Goal: Transaction & Acquisition: Purchase product/service

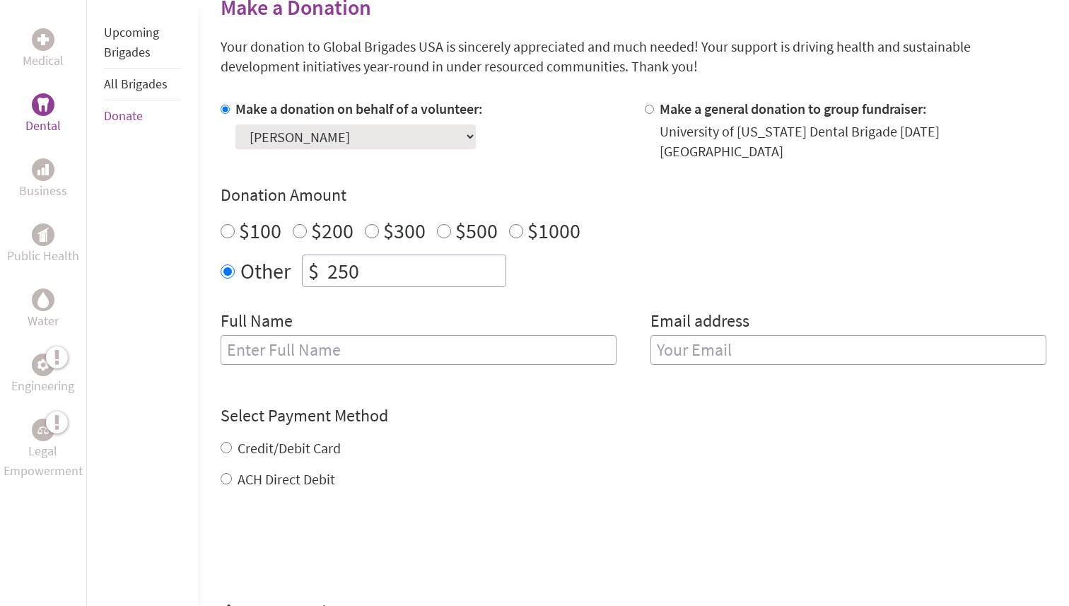
scroll to position [366, 0]
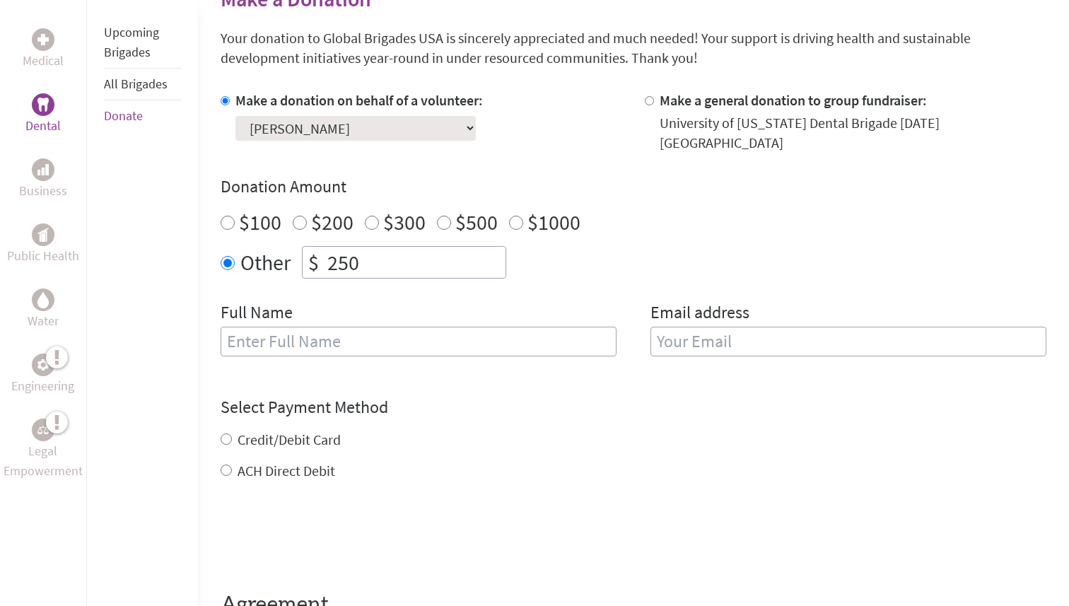
click at [425, 351] on div "Full Name" at bounding box center [418, 337] width 396 height 72
click at [413, 337] on input "text" at bounding box center [418, 341] width 396 height 30
click at [669, 430] on div "Credit/Debit Card" at bounding box center [632, 440] width 825 height 20
click at [505, 348] on div "Full Name" at bounding box center [418, 337] width 396 height 72
click at [500, 334] on input "text" at bounding box center [418, 341] width 396 height 30
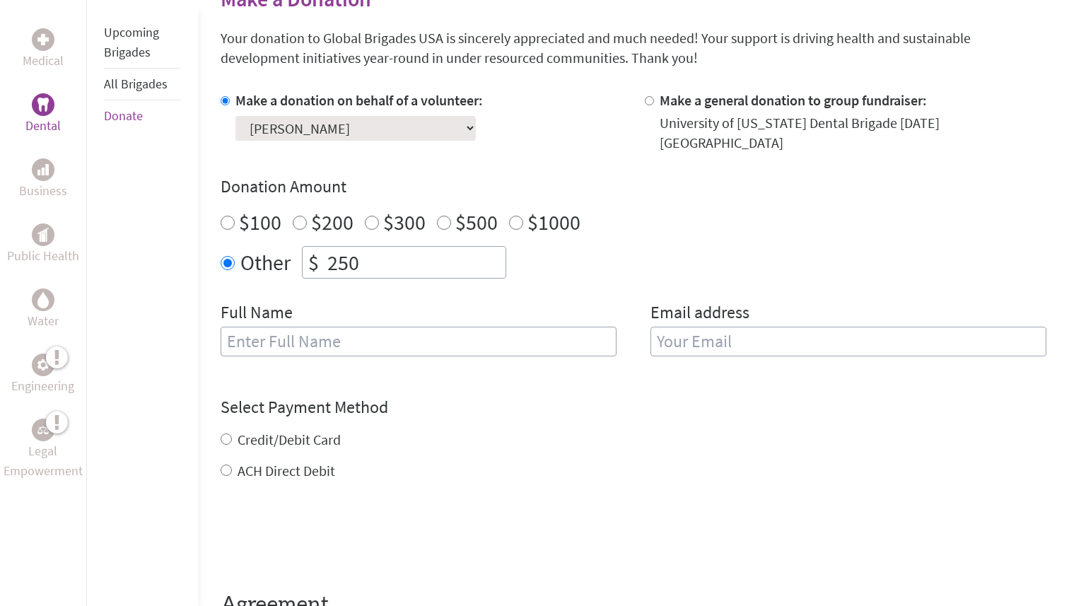
type input "[PERSON_NAME]"
type input "[EMAIL_ADDRESS][DOMAIN_NAME]"
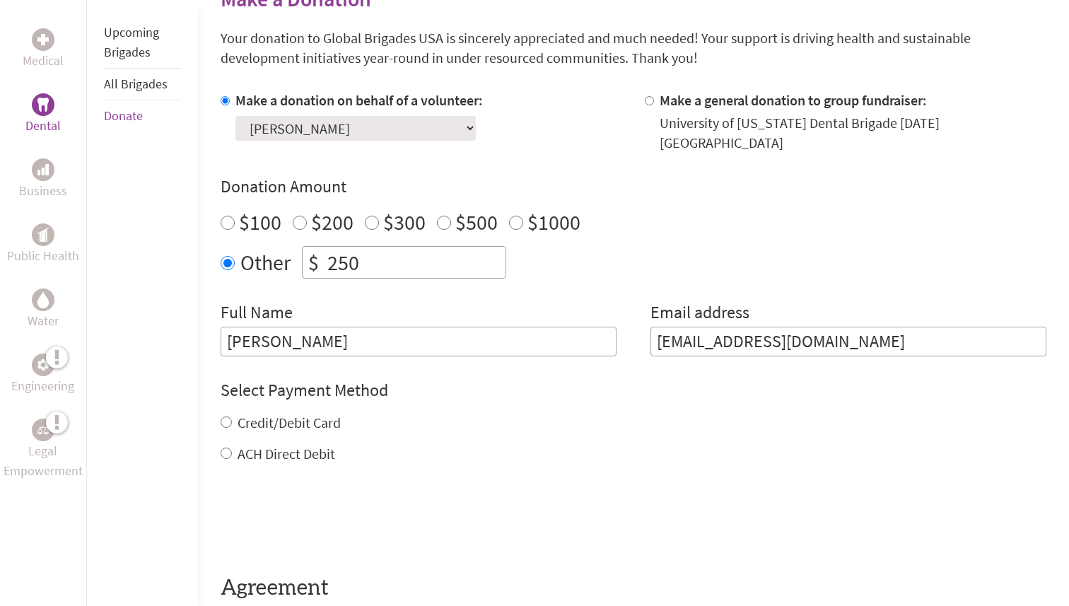
click at [252, 422] on div "Credit/Debit Card ACH Direct Debit" at bounding box center [632, 438] width 825 height 51
click at [252, 413] on label "Credit/Debit Card" at bounding box center [288, 422] width 103 height 18
click at [232, 416] on input "Credit/Debit Card" at bounding box center [225, 421] width 11 height 11
radio input "true"
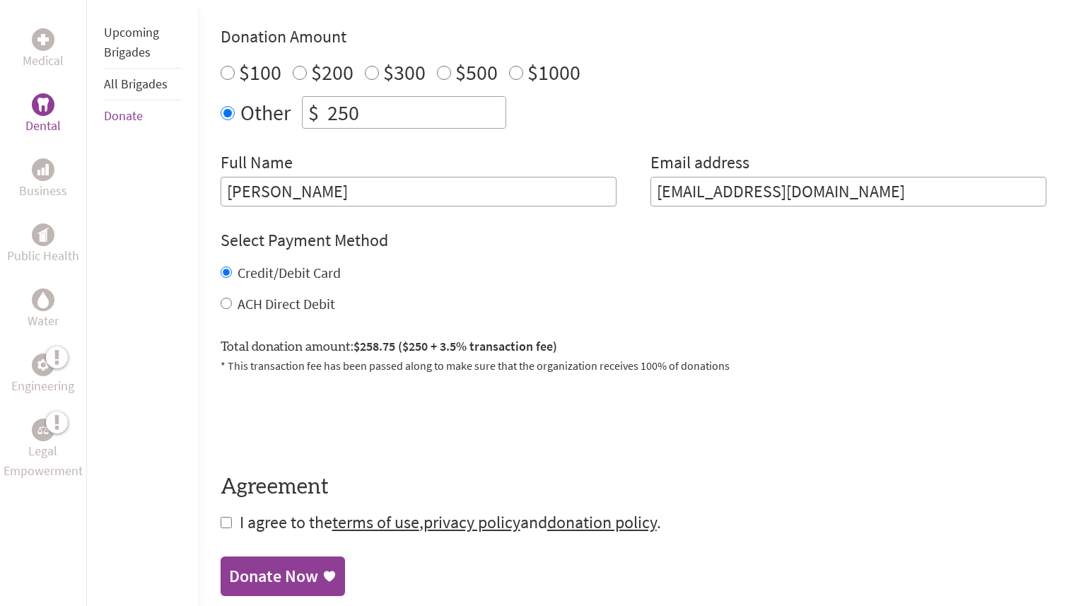
scroll to position [543, 0]
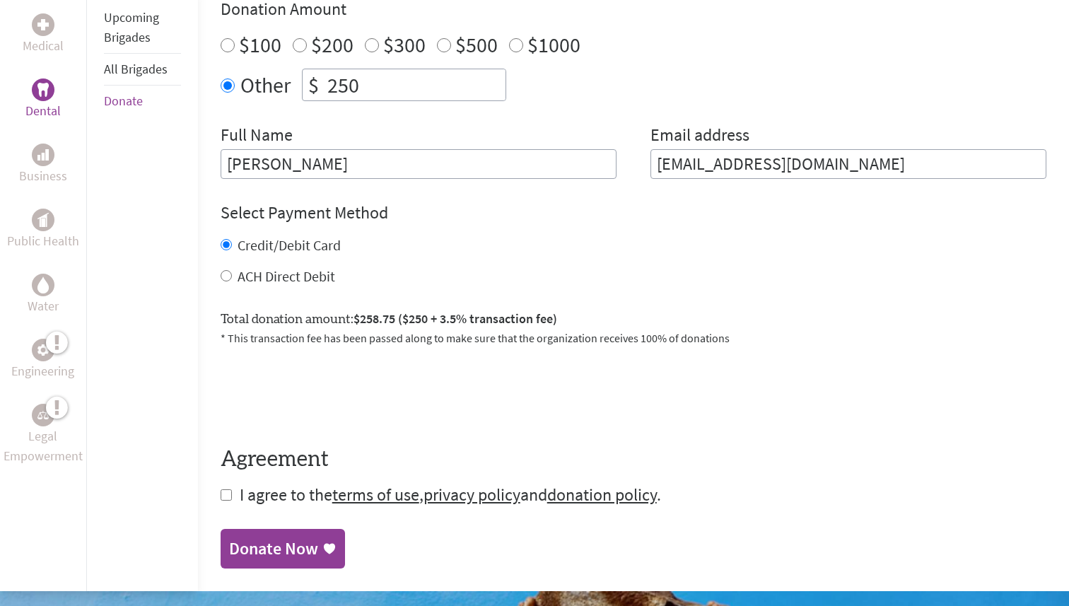
click at [228, 489] on input "checkbox" at bounding box center [225, 494] width 11 height 11
checkbox input "true"
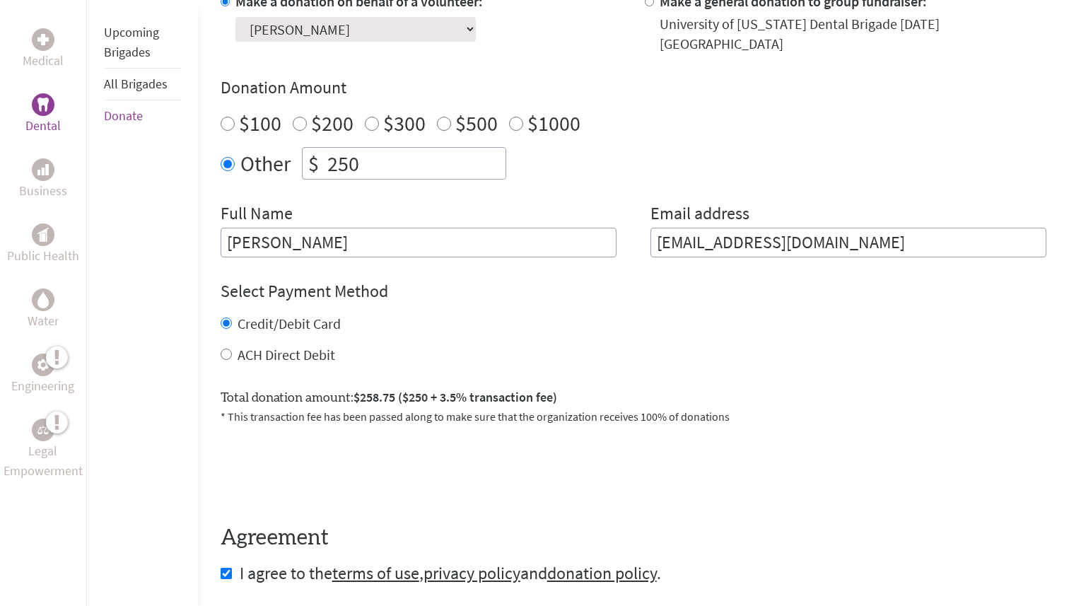
scroll to position [436, 0]
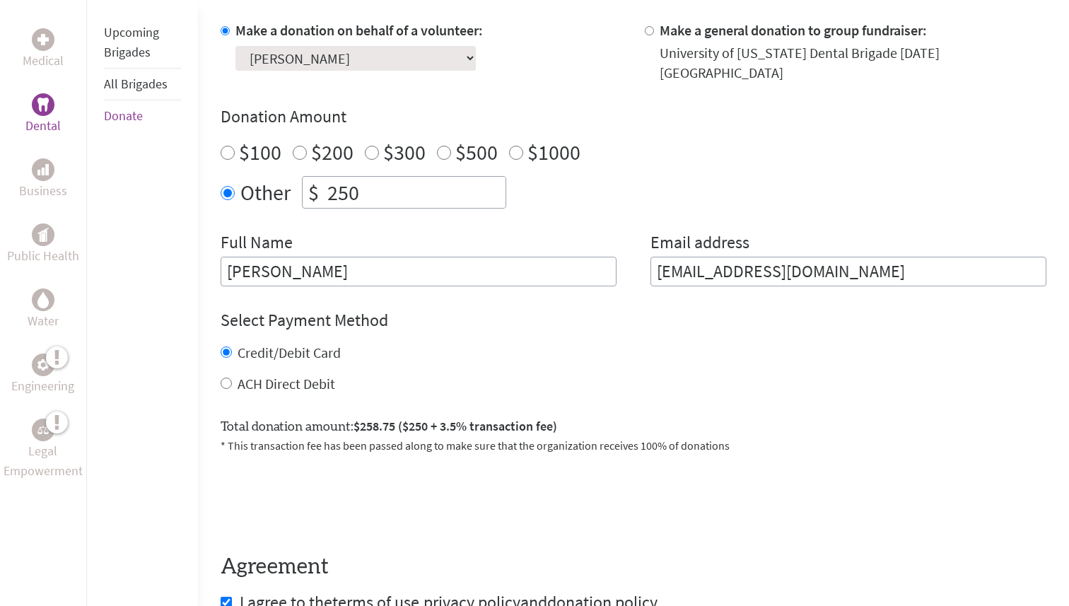
click at [375, 52] on select "Select a volunteer... [PERSON_NAME] [PERSON_NAME] [PERSON_NAME] [PERSON_NAME] […" at bounding box center [355, 58] width 240 height 25
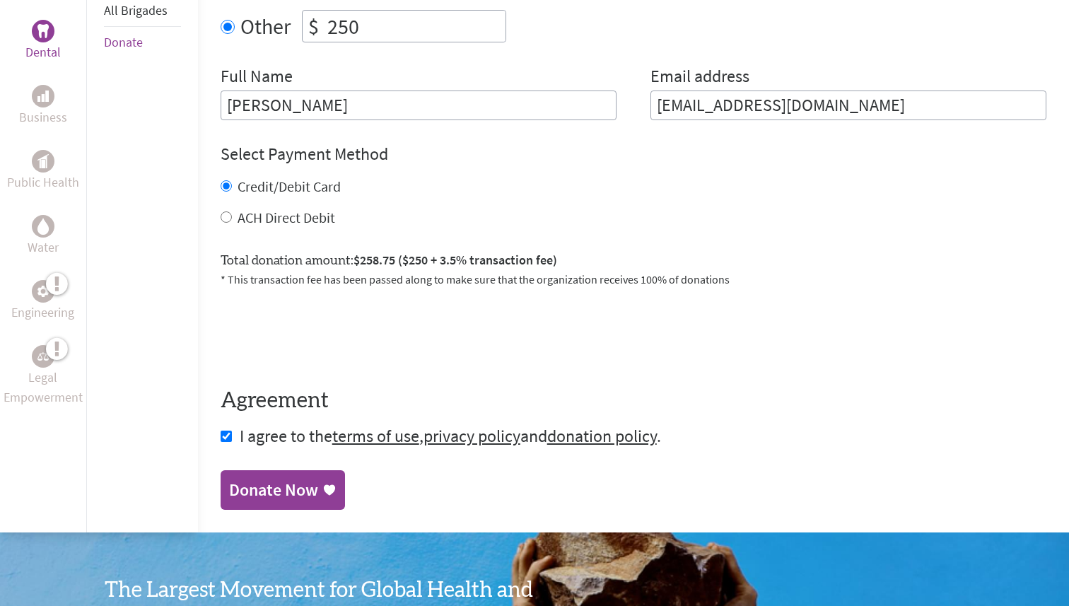
scroll to position [749, 0]
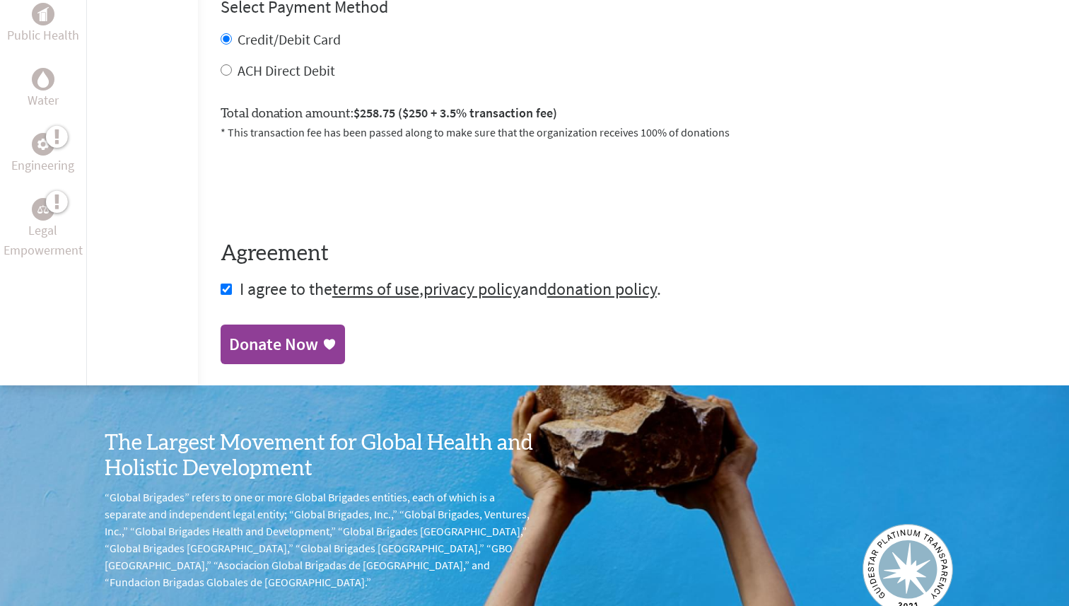
click at [288, 341] on div "Donate Now" at bounding box center [273, 344] width 89 height 23
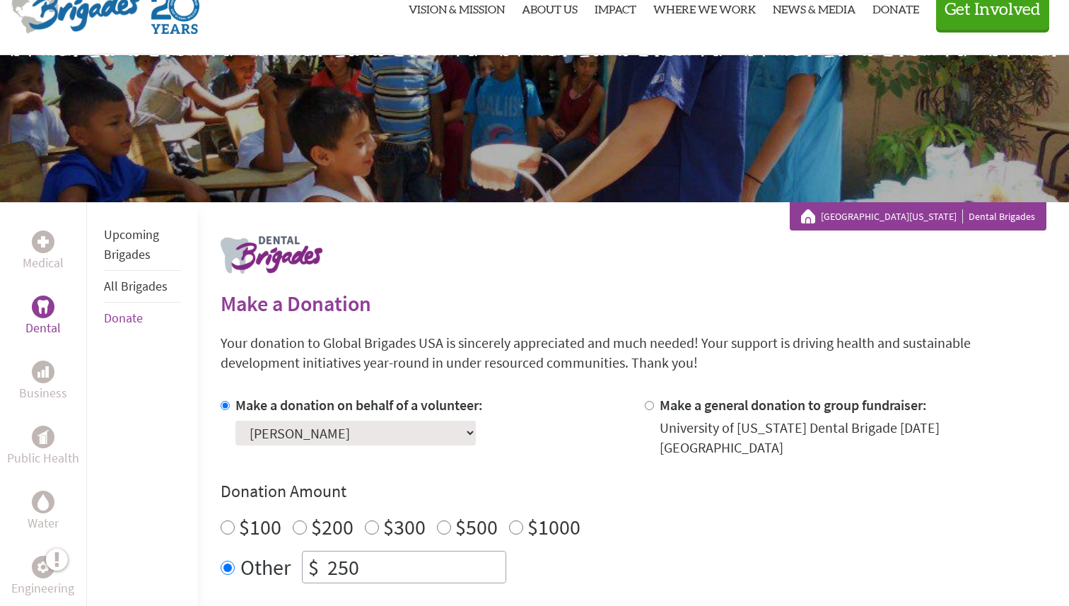
scroll to position [76, 0]
